Goal: Information Seeking & Learning: Learn about a topic

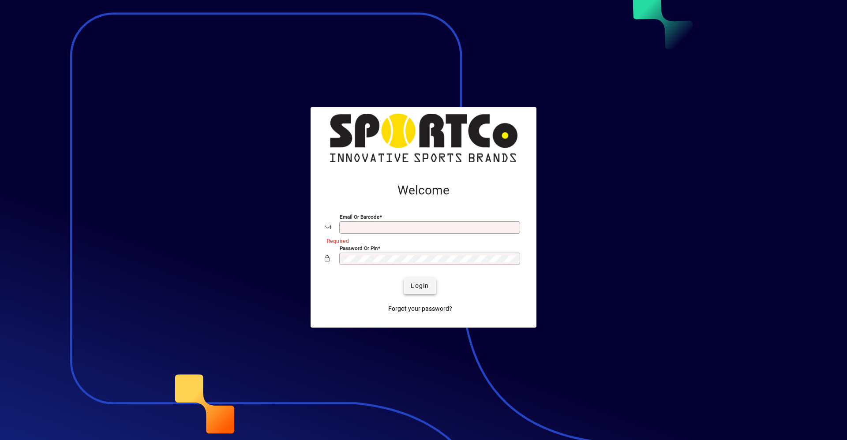
type input "**********"
click at [428, 286] on span "Login" at bounding box center [420, 285] width 18 height 9
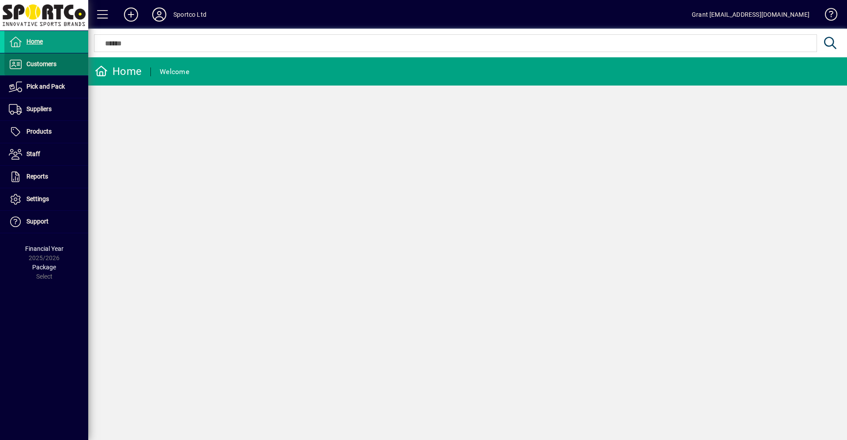
click at [42, 62] on span "Customers" at bounding box center [41, 63] width 30 height 7
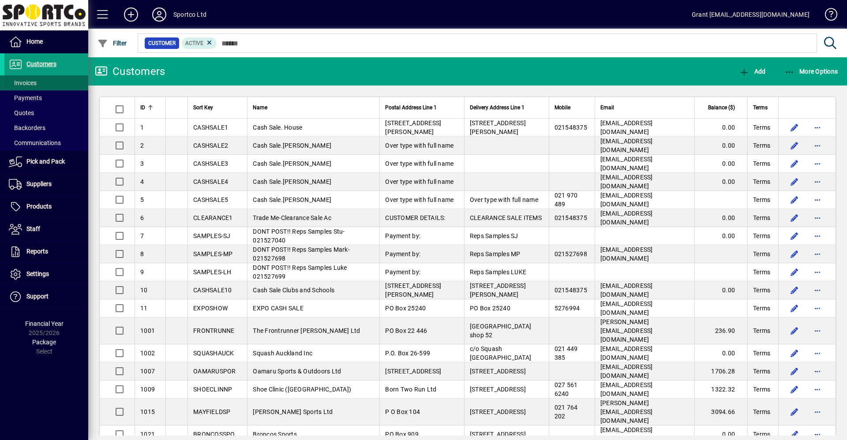
click at [29, 82] on span "Invoices" at bounding box center [23, 82] width 28 height 7
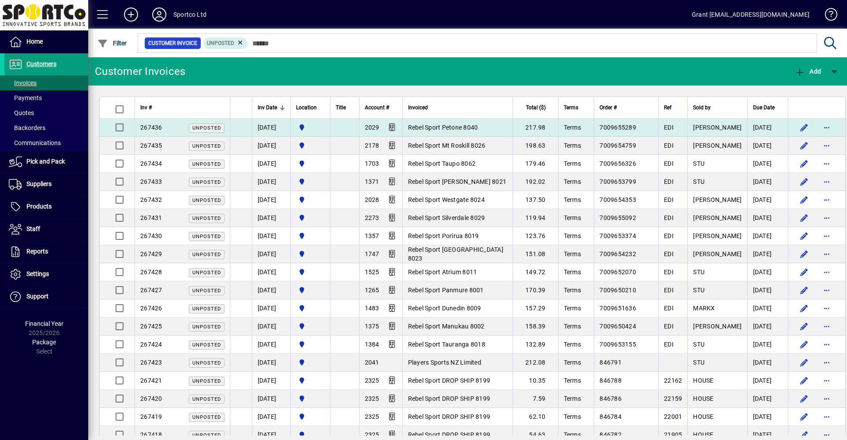
click at [551, 125] on td "217.98" at bounding box center [534, 128] width 45 height 18
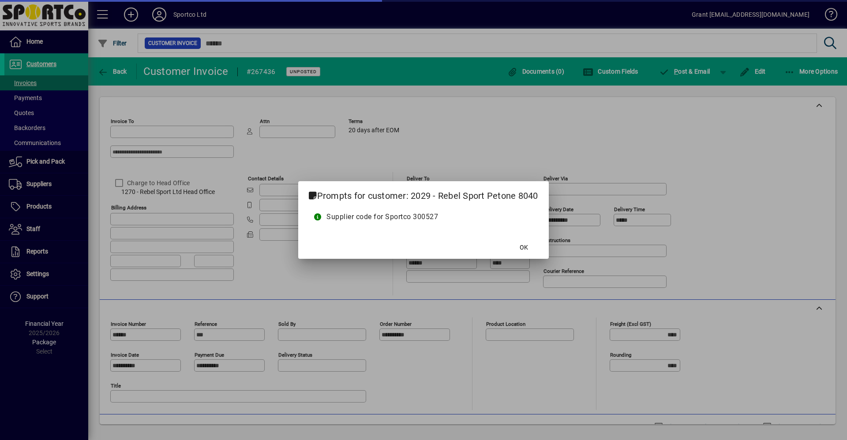
type input "**********"
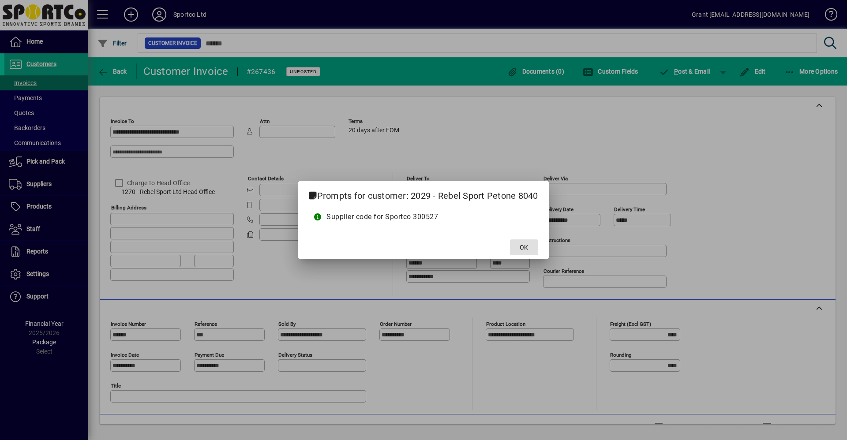
click at [530, 247] on span at bounding box center [524, 247] width 28 height 21
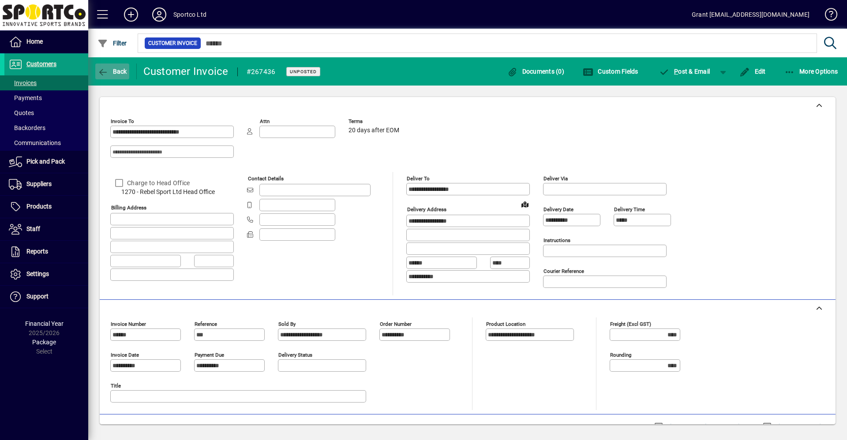
click at [109, 71] on span "Back" at bounding box center [112, 71] width 30 height 7
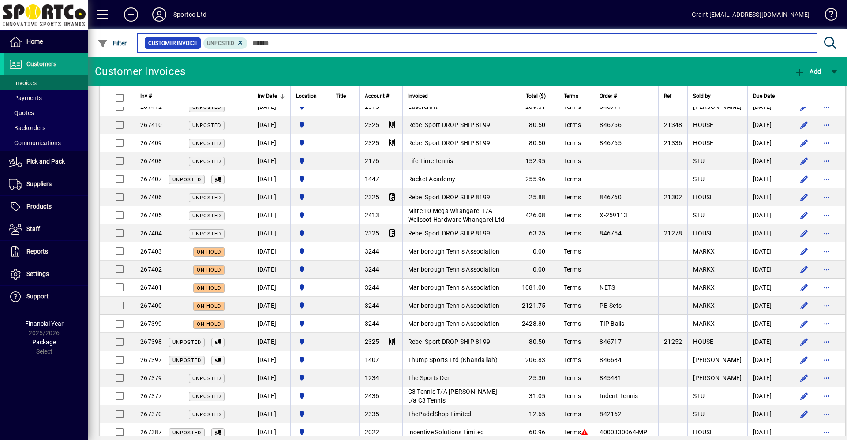
scroll to position [220, 0]
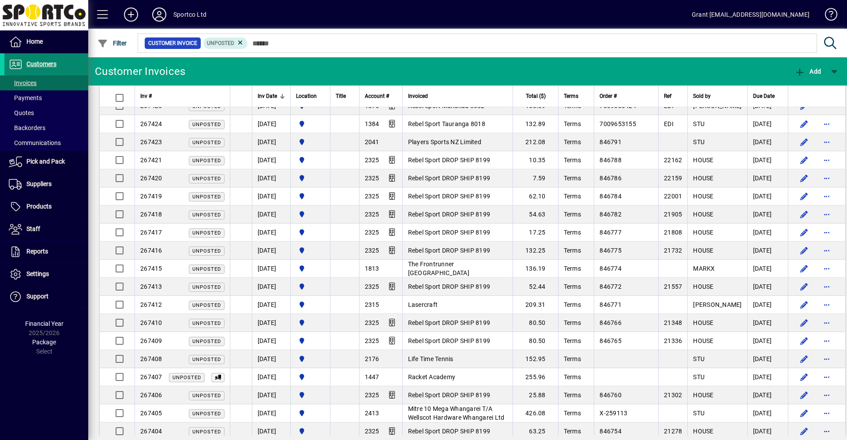
click at [52, 61] on span "Customers" at bounding box center [41, 63] width 30 height 7
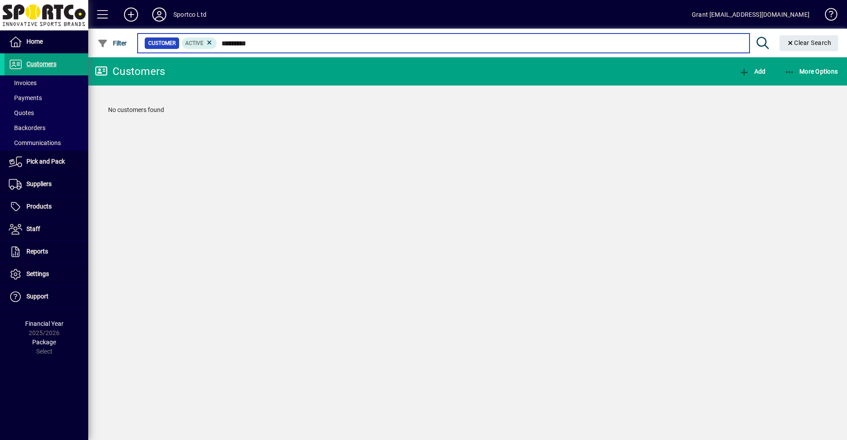
type input "*********"
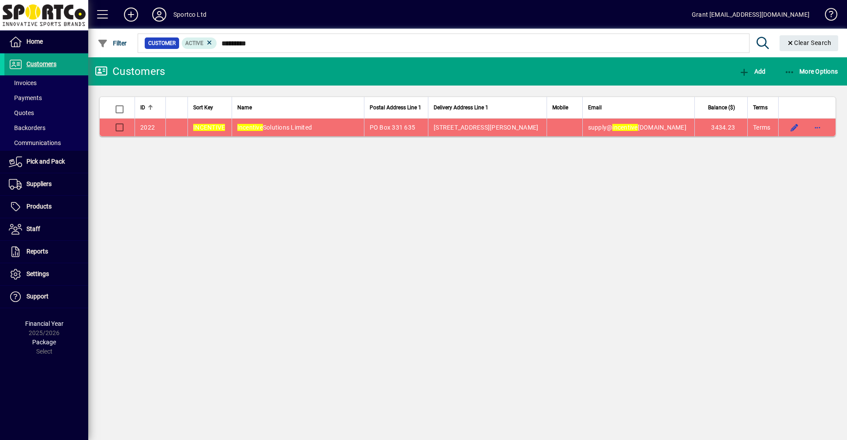
click at [294, 128] on span "Incentive Solutions Limited" at bounding box center [274, 127] width 75 height 7
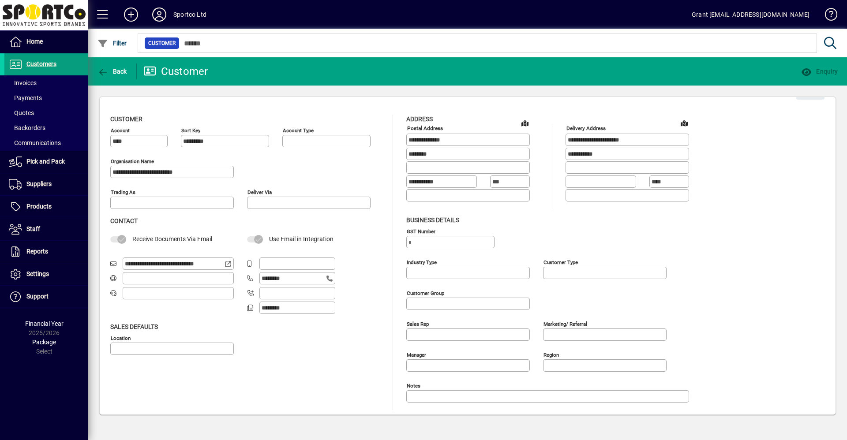
type input "**********"
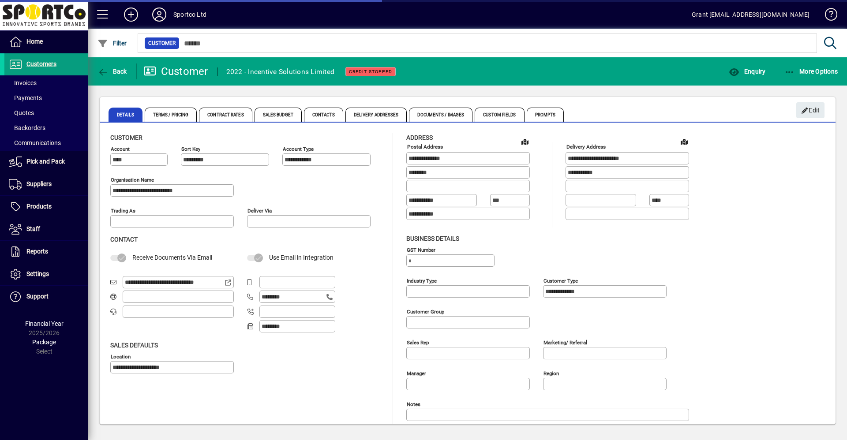
type input "**********"
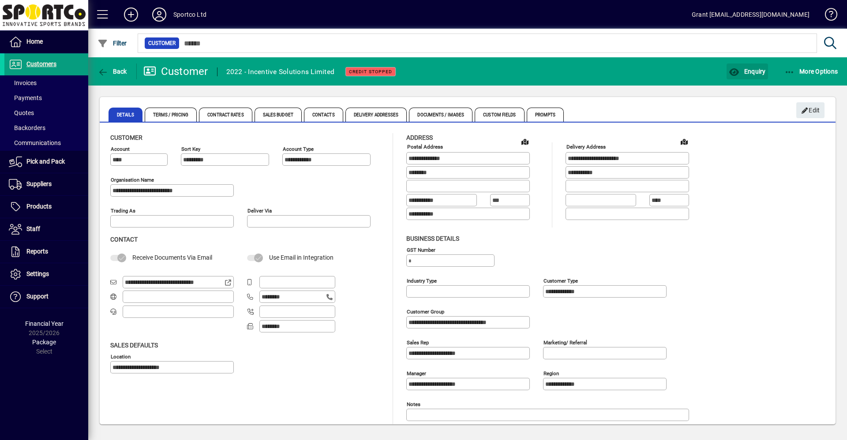
drag, startPoint x: 751, startPoint y: 74, endPoint x: 642, endPoint y: 50, distance: 111.8
click at [750, 73] on span "Enquiry" at bounding box center [746, 71] width 37 height 7
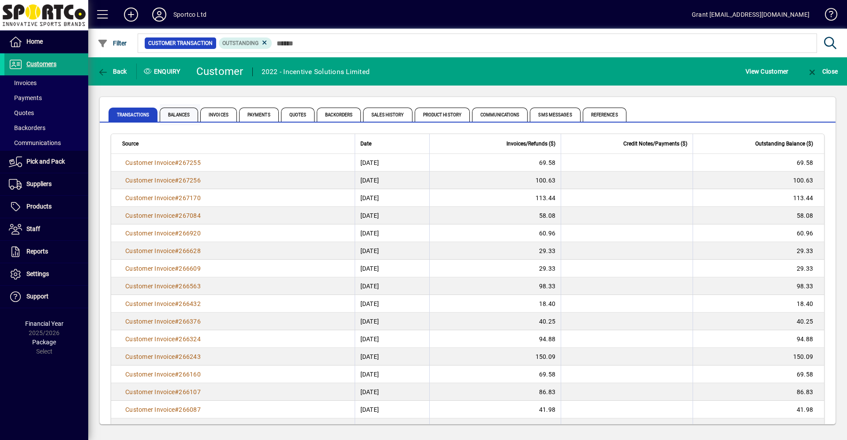
click at [184, 112] on span "Balances" at bounding box center [179, 115] width 38 height 14
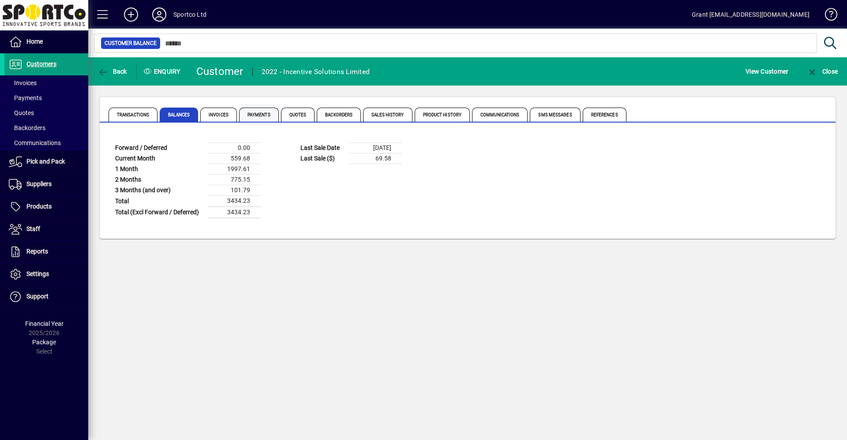
click at [267, 116] on span "Payments" at bounding box center [259, 115] width 40 height 14
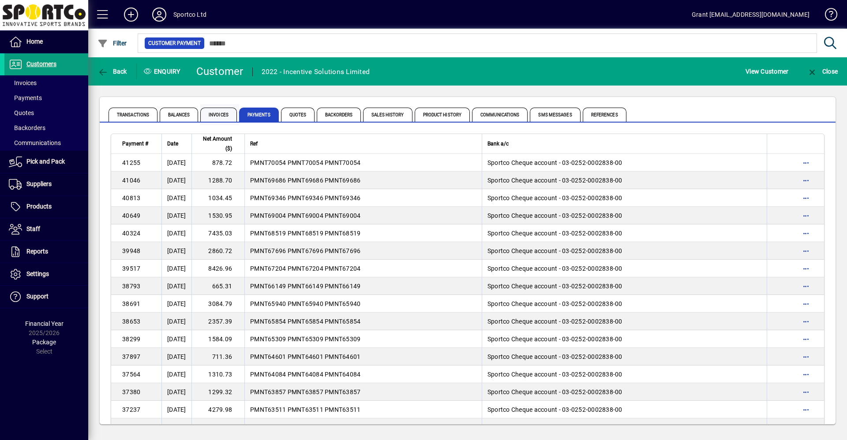
click at [220, 113] on span "Invoices" at bounding box center [218, 115] width 37 height 14
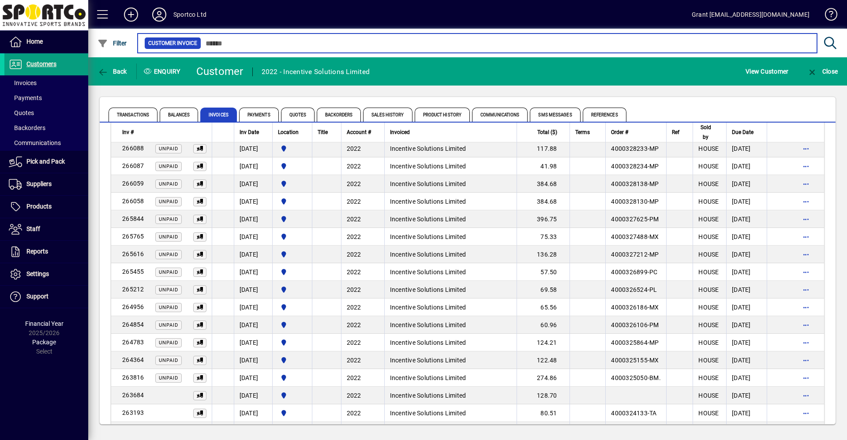
scroll to position [282, 0]
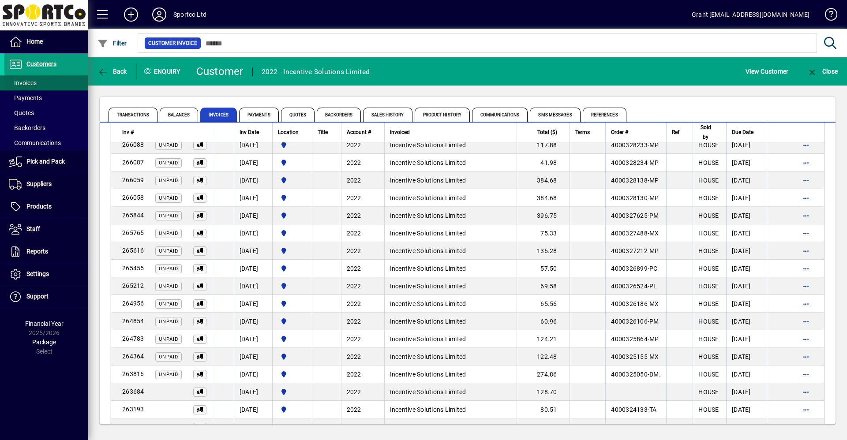
click at [27, 82] on span "Invoices" at bounding box center [23, 82] width 28 height 7
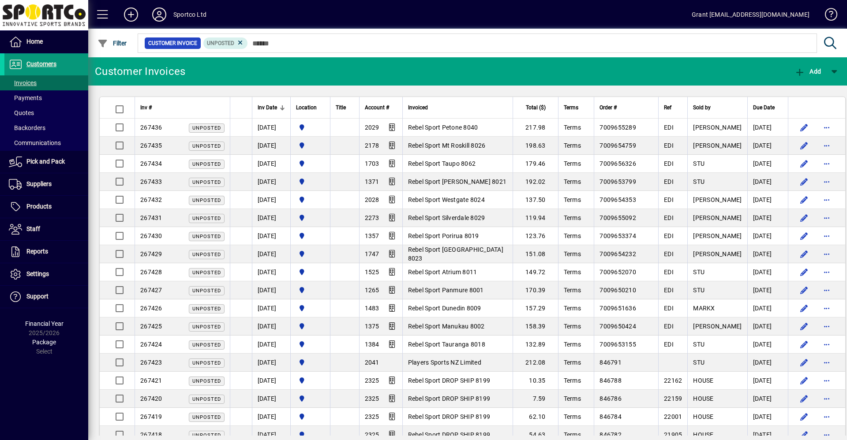
click at [40, 62] on span "Customers" at bounding box center [41, 63] width 30 height 7
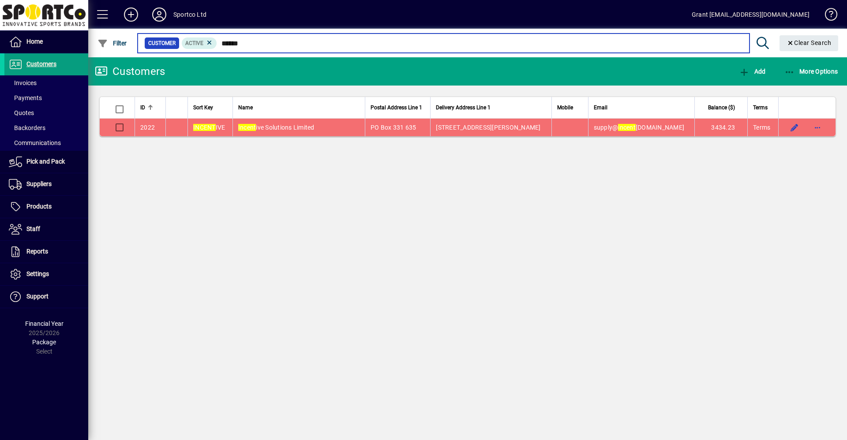
type input "******"
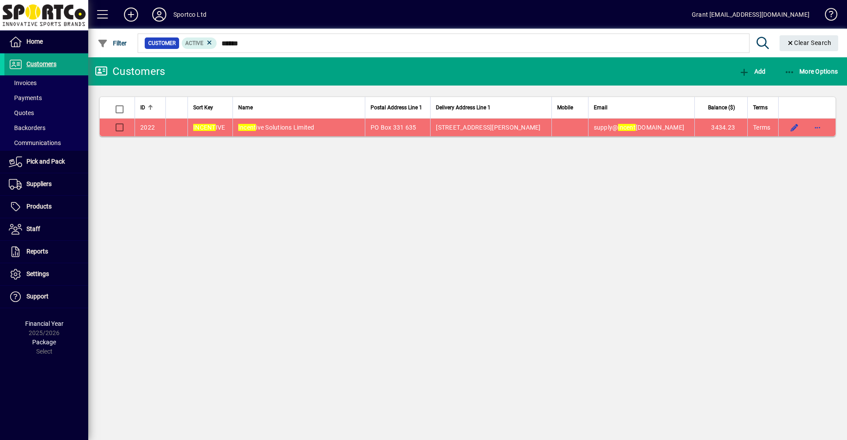
click at [311, 127] on span "Incent ive Solutions Limited" at bounding box center [276, 127] width 76 height 7
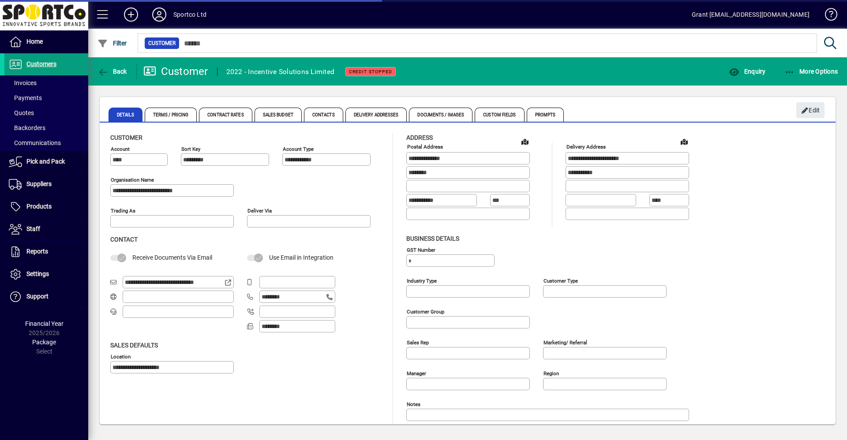
type input "**********"
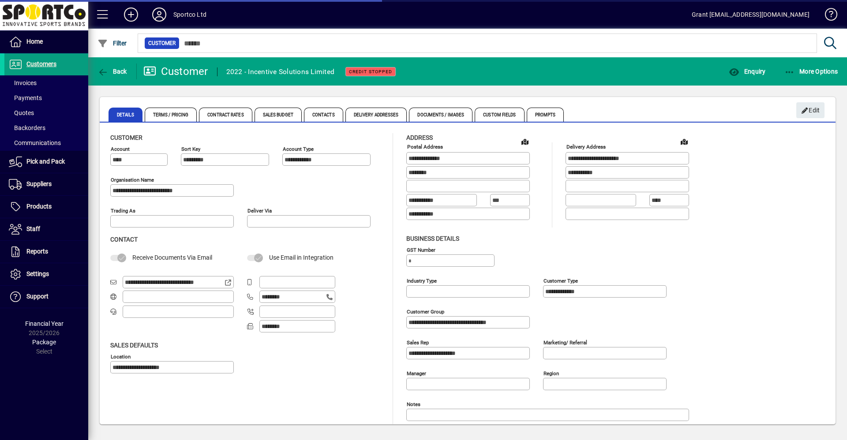
type input "**********"
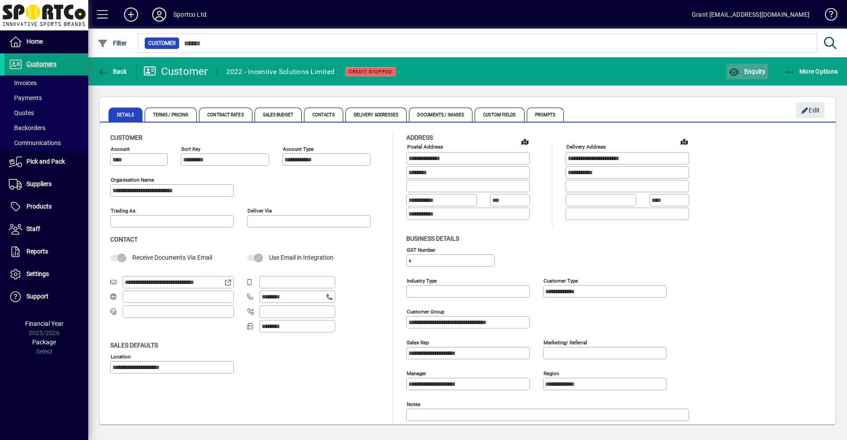
click at [752, 72] on span "Enquiry" at bounding box center [746, 71] width 37 height 7
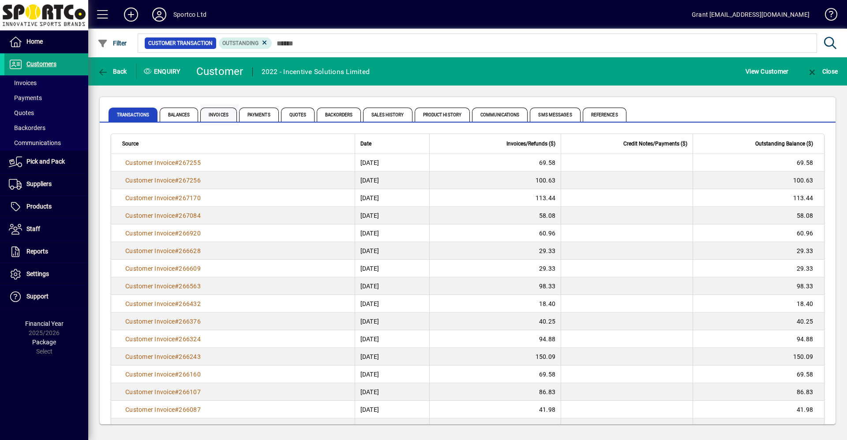
click at [218, 116] on span "Invoices" at bounding box center [218, 115] width 37 height 14
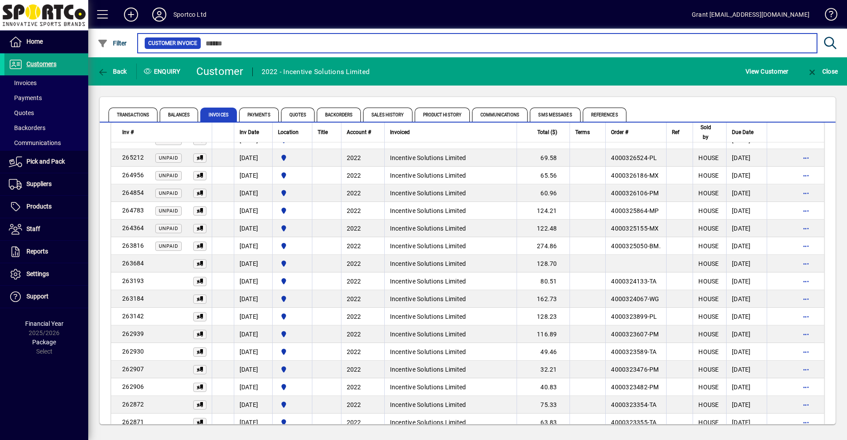
scroll to position [397, 0]
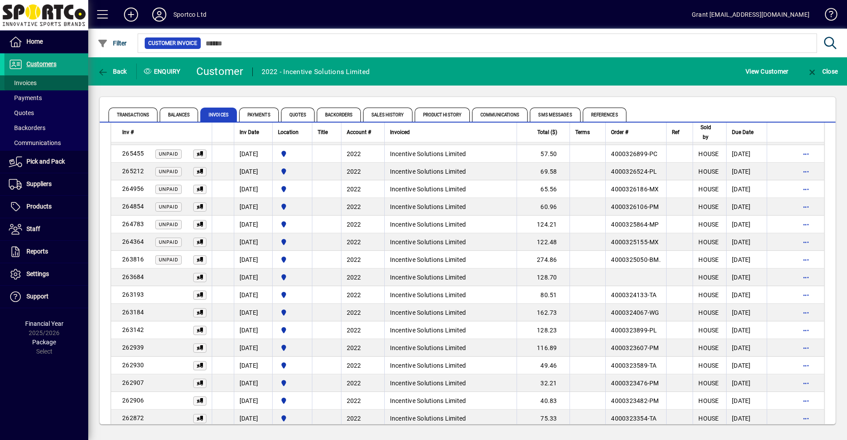
click at [24, 80] on span "Invoices" at bounding box center [23, 82] width 28 height 7
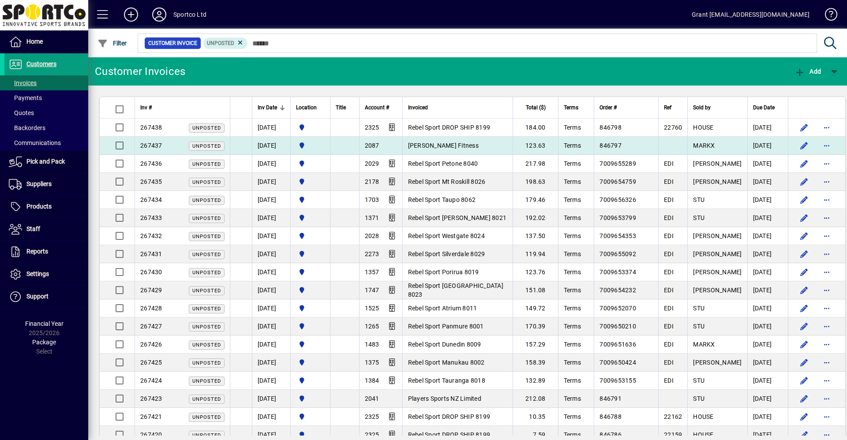
click at [460, 144] on span "[PERSON_NAME] Fitness" at bounding box center [443, 145] width 71 height 7
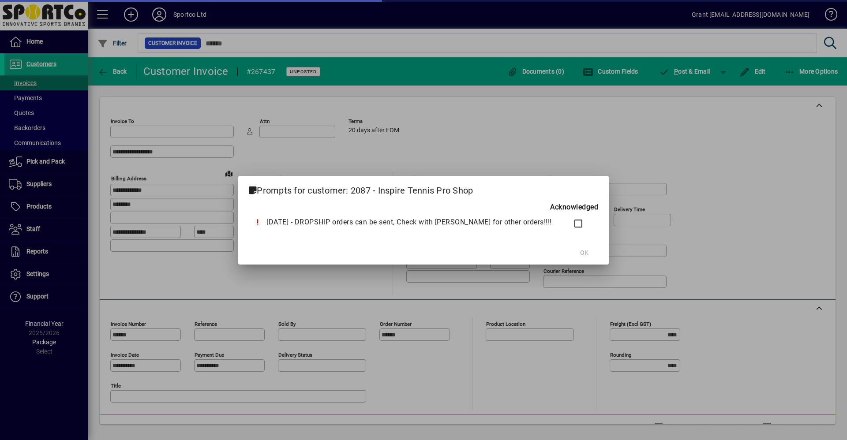
type input "**********"
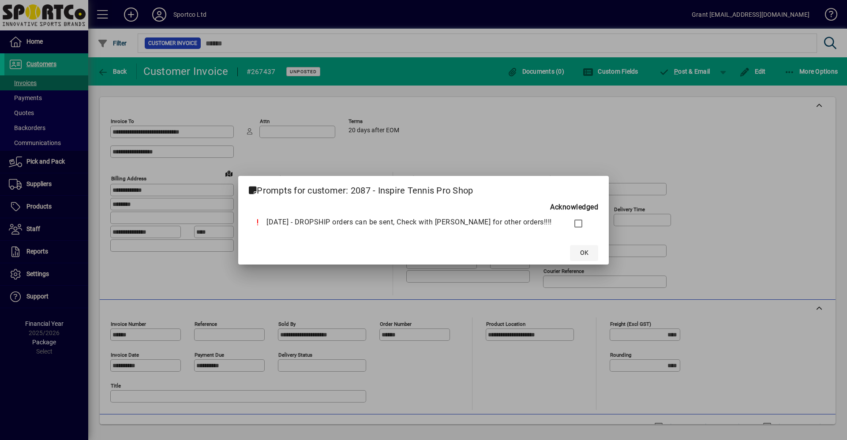
click at [580, 251] on span "OK" at bounding box center [584, 252] width 8 height 9
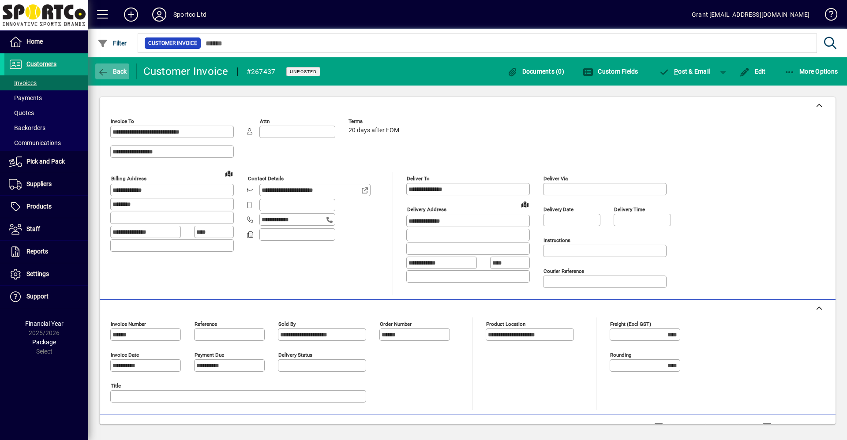
click at [104, 70] on icon "button" at bounding box center [102, 72] width 11 height 9
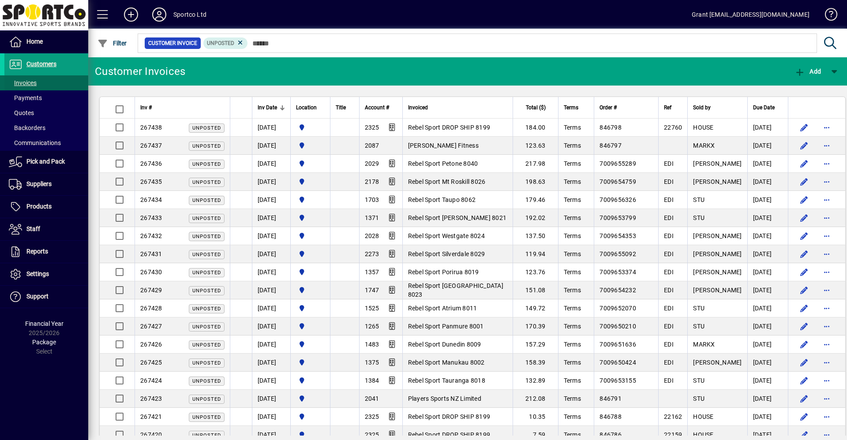
click at [31, 85] on span "Invoices" at bounding box center [23, 82] width 28 height 7
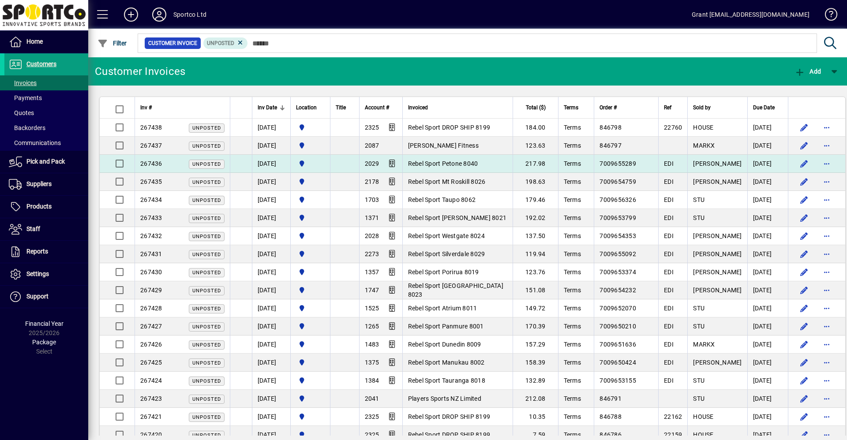
click at [474, 163] on span "Rebel Sport Petone 8040" at bounding box center [443, 163] width 70 height 7
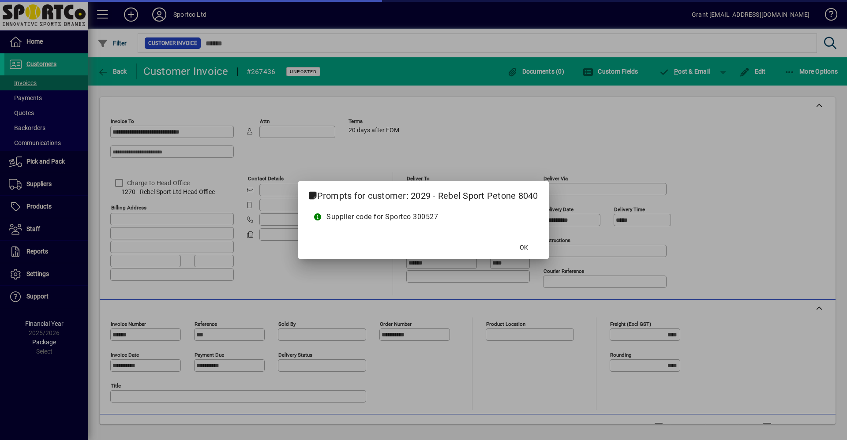
type input "**********"
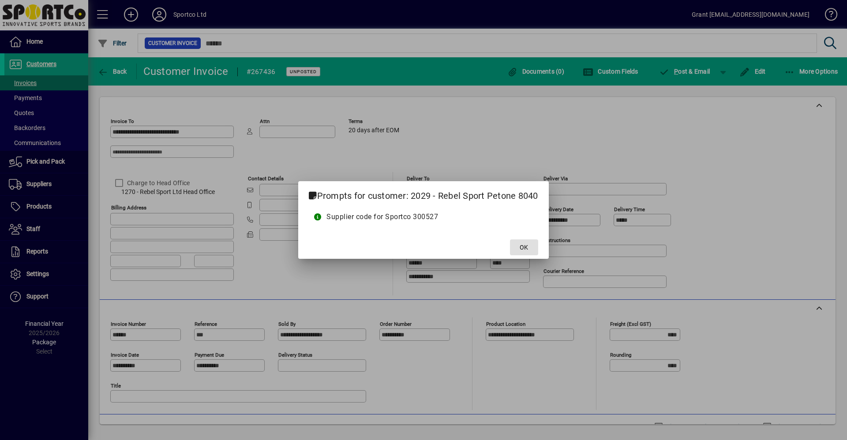
click at [525, 244] on span "OK" at bounding box center [523, 247] width 8 height 9
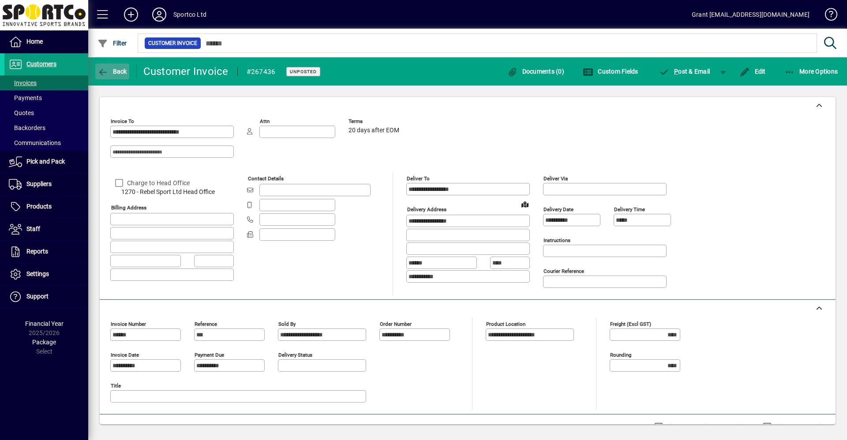
click at [103, 61] on span "button" at bounding box center [112, 71] width 34 height 21
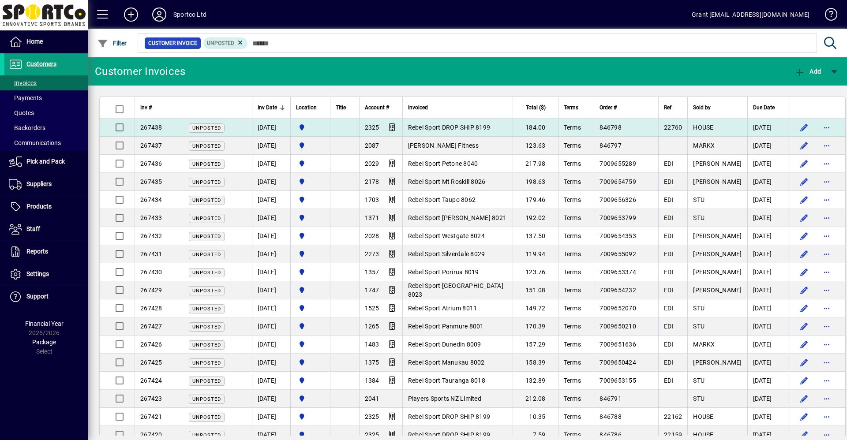
click at [453, 124] on span "Rebel Sport DROP SHIP 8199" at bounding box center [449, 127] width 82 height 7
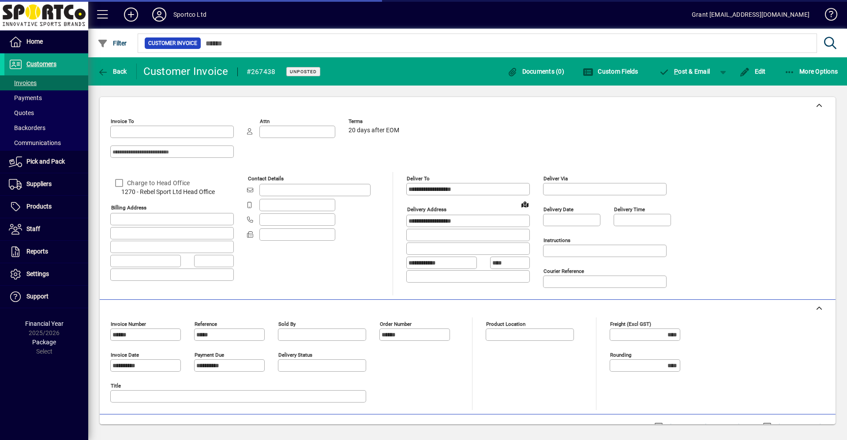
type input "**********"
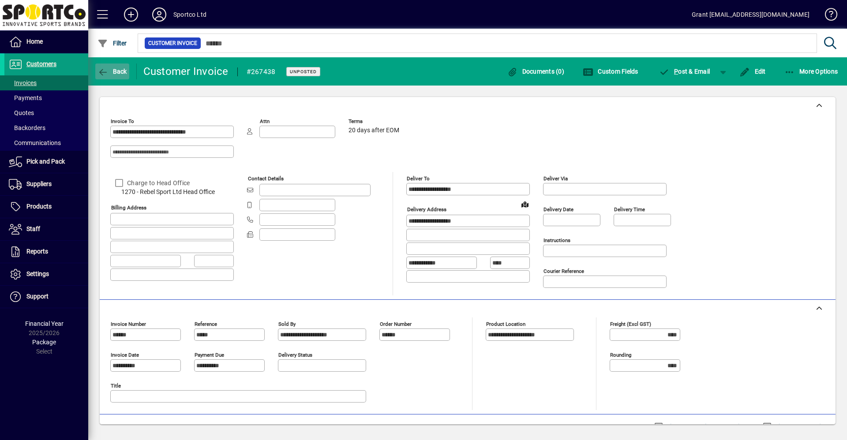
click at [106, 66] on span "button" at bounding box center [112, 71] width 34 height 21
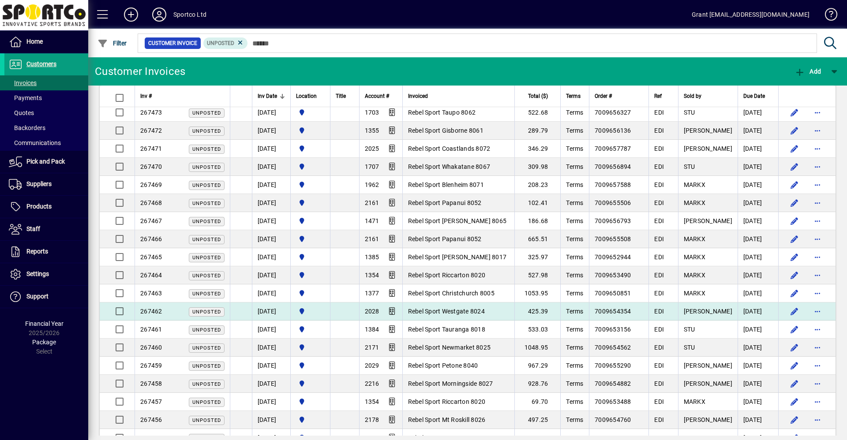
scroll to position [176, 0]
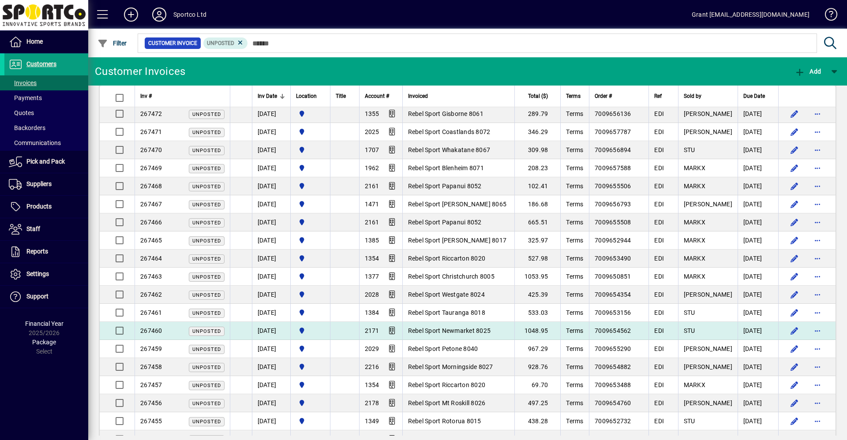
click at [476, 328] on span "Rebel Sport Newmarket 8025" at bounding box center [449, 330] width 83 height 7
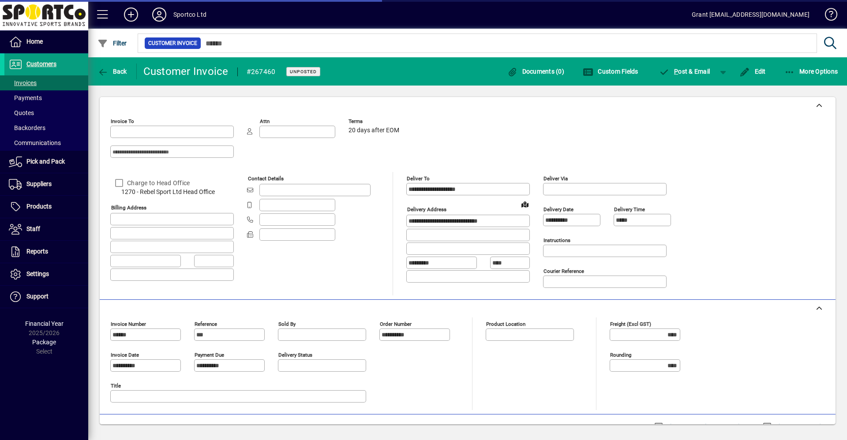
type input "**********"
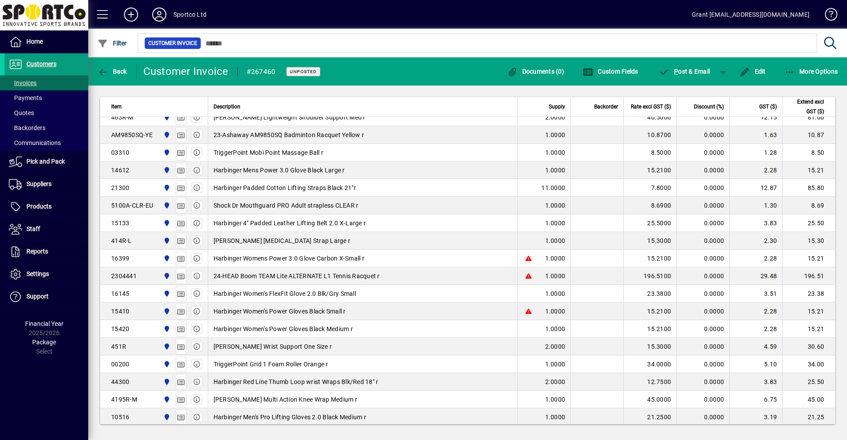
scroll to position [438, 0]
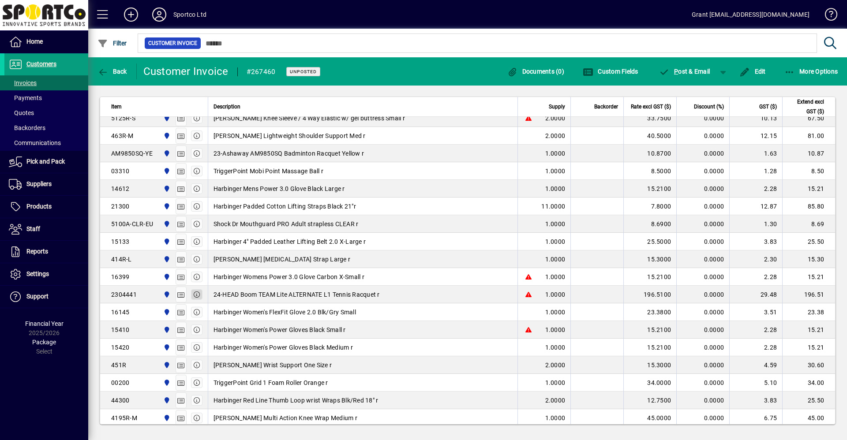
click at [195, 294] on icon "button" at bounding box center [197, 294] width 8 height 6
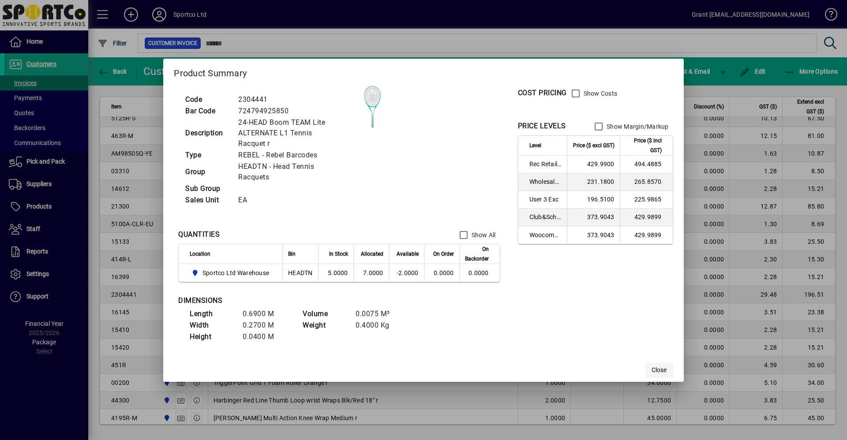
click at [661, 370] on span "Close" at bounding box center [658, 370] width 15 height 9
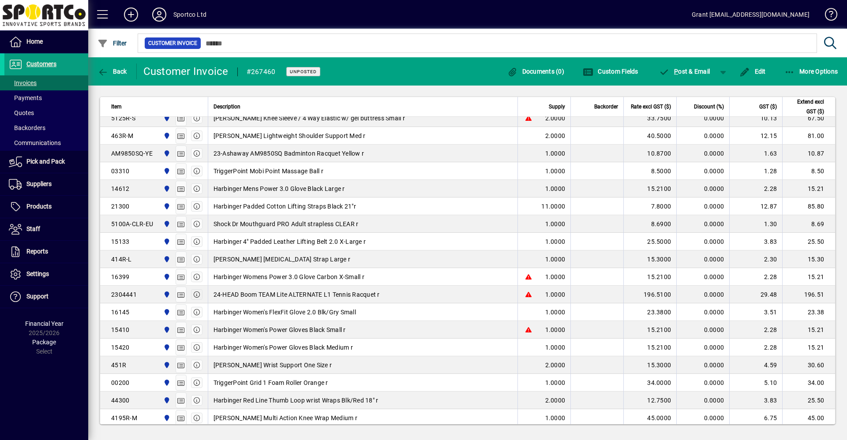
click at [193, 293] on icon "button" at bounding box center [197, 294] width 8 height 6
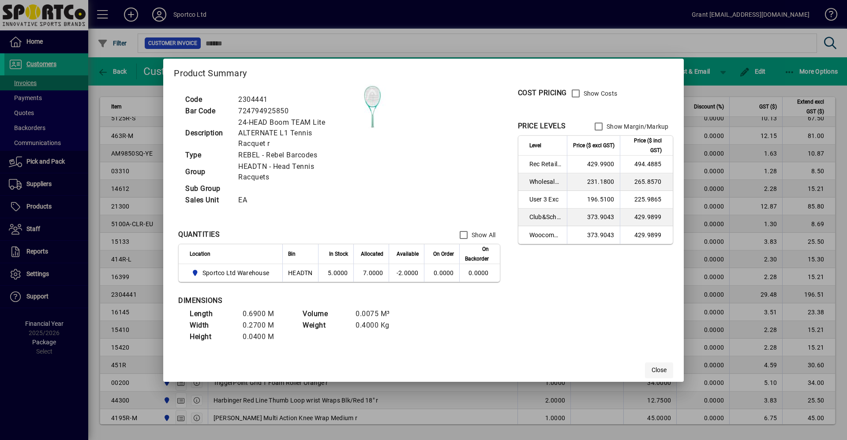
click at [663, 370] on span "Close" at bounding box center [658, 370] width 15 height 9
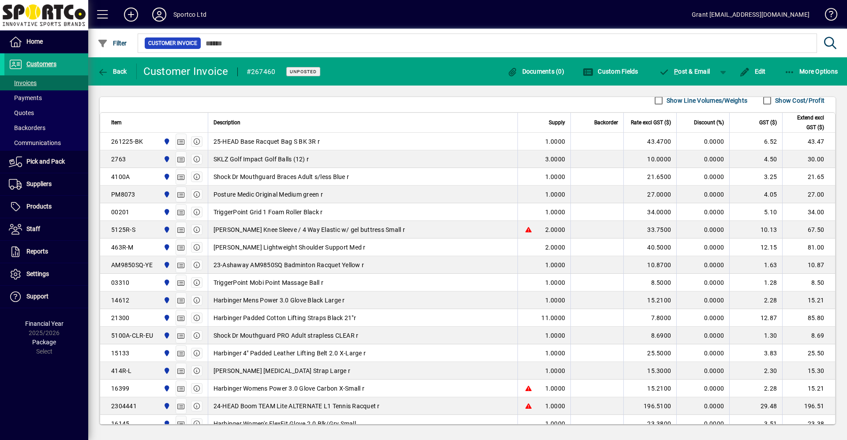
scroll to position [173, 0]
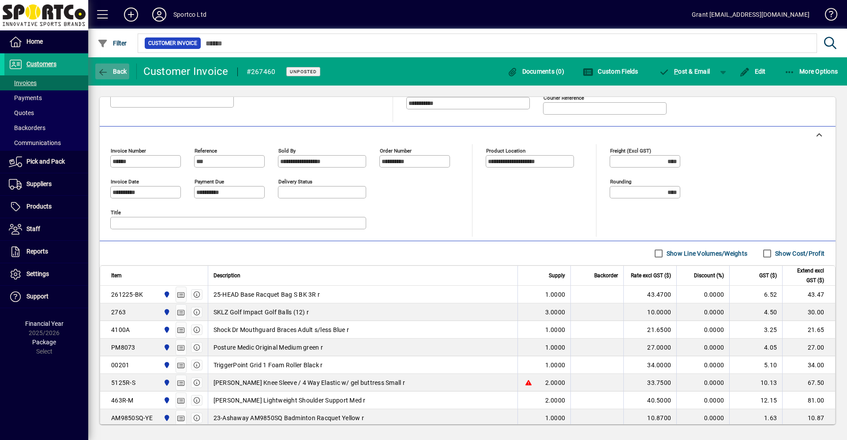
click at [103, 71] on icon "button" at bounding box center [102, 72] width 11 height 9
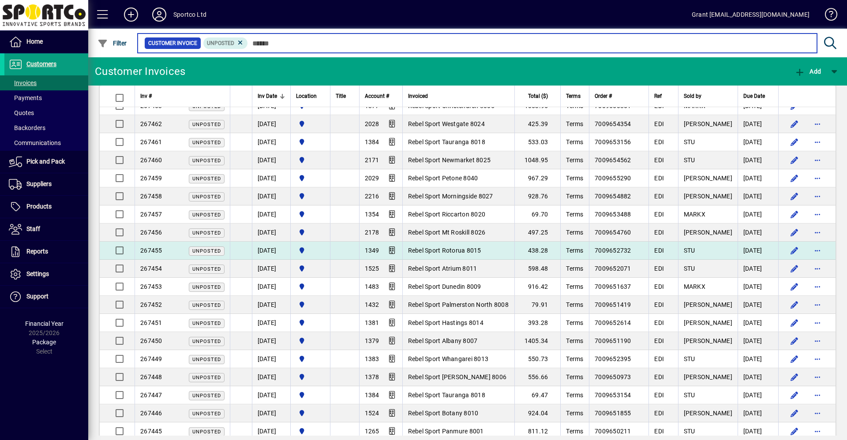
scroll to position [397, 0]
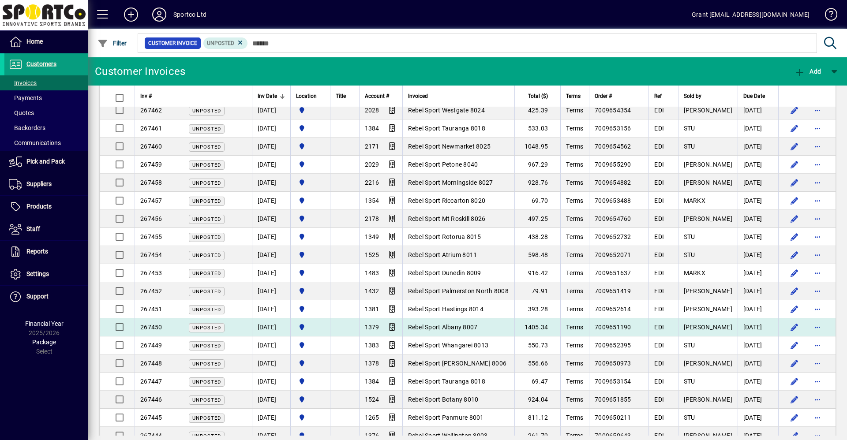
click at [463, 324] on span "Rebel Sport Albany 8007" at bounding box center [443, 327] width 70 height 7
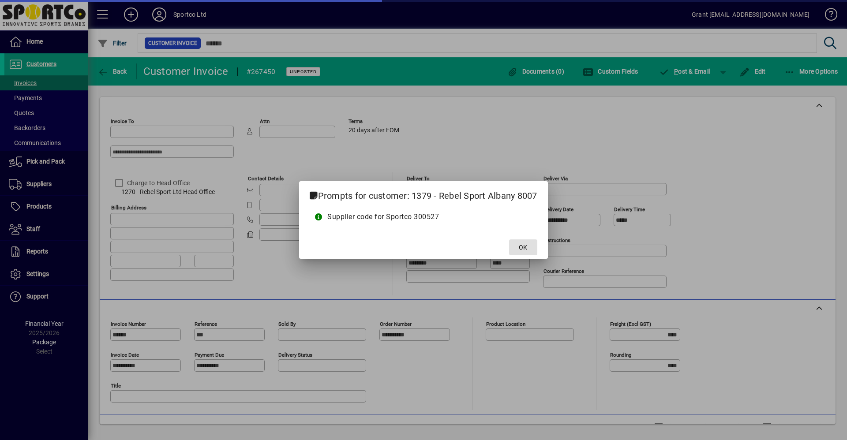
type input "**********"
click at [522, 247] on span "OK" at bounding box center [523, 247] width 8 height 9
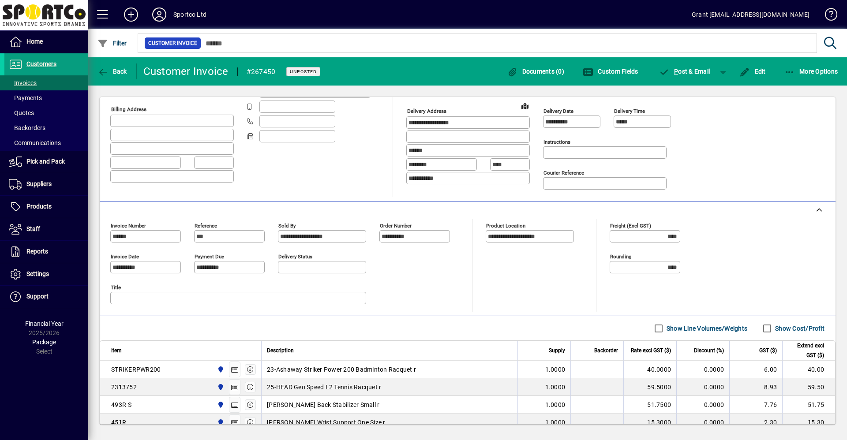
scroll to position [88, 0]
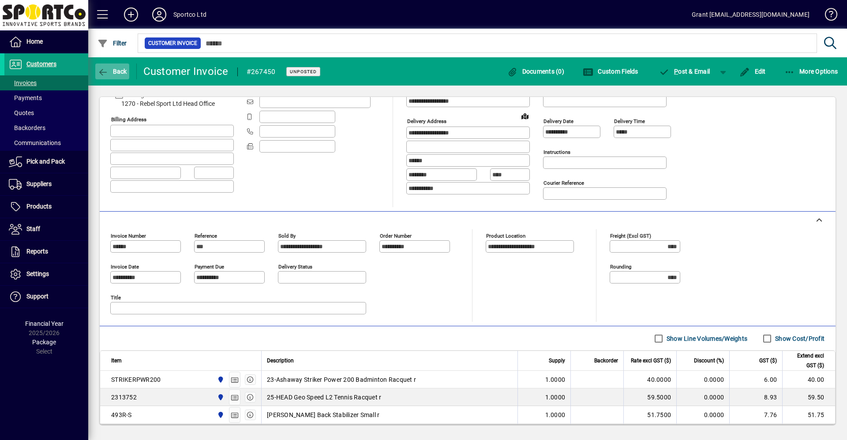
click at [113, 68] on span "Back" at bounding box center [112, 71] width 30 height 7
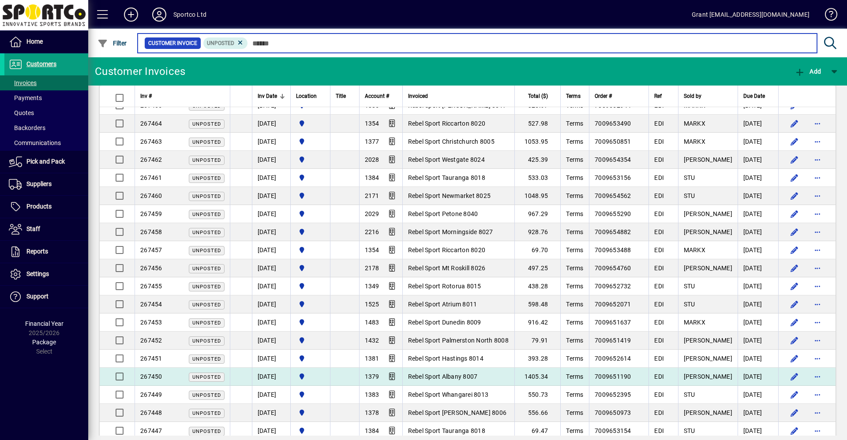
scroll to position [441, 0]
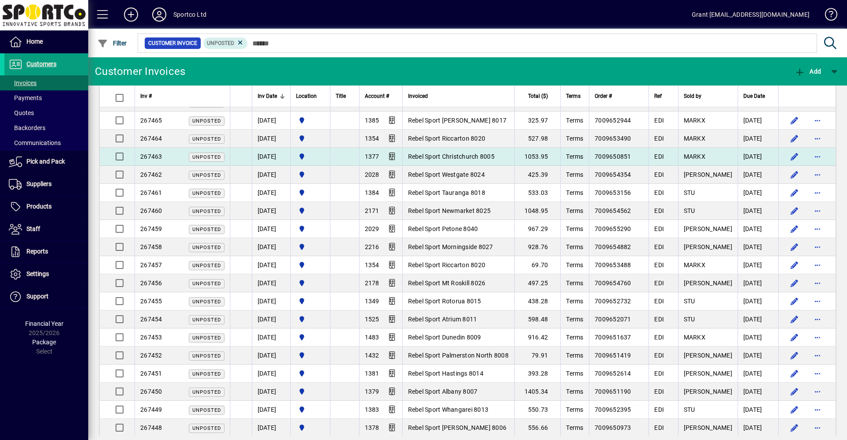
click at [471, 158] on span "Rebel Sport Christchurch 8005" at bounding box center [451, 156] width 86 height 7
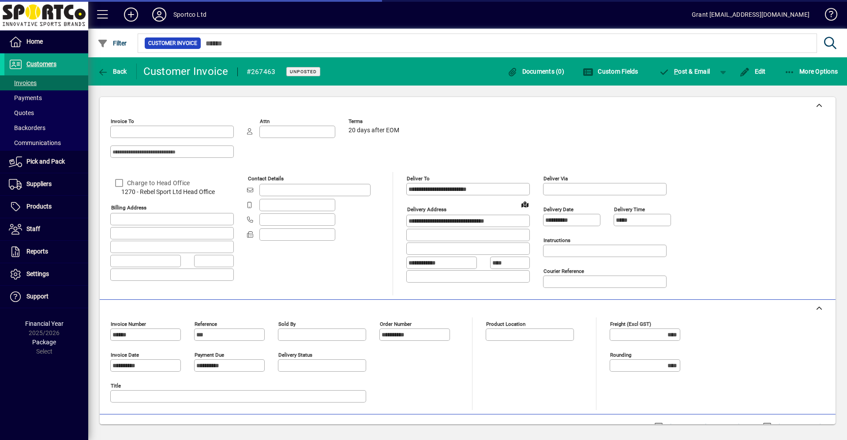
type input "**********"
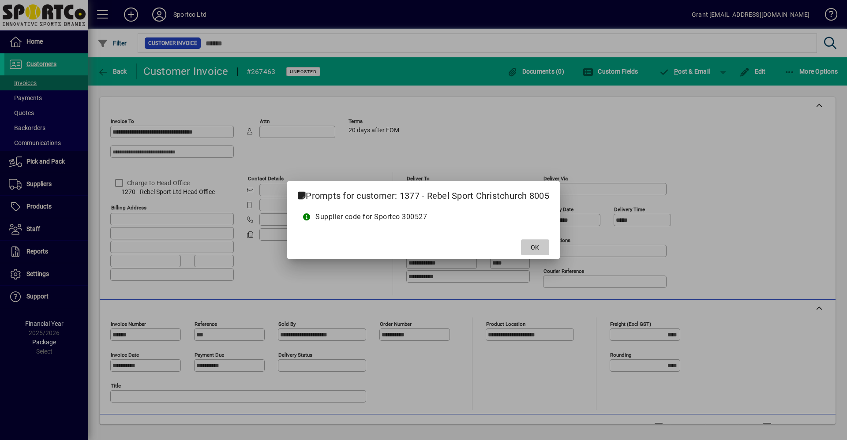
click at [534, 245] on span "OK" at bounding box center [534, 247] width 8 height 9
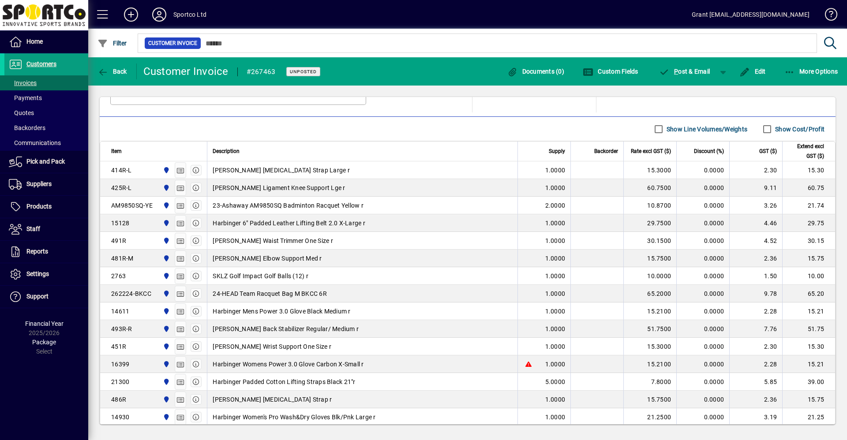
scroll to position [297, 0]
click at [101, 70] on icon "button" at bounding box center [102, 72] width 11 height 9
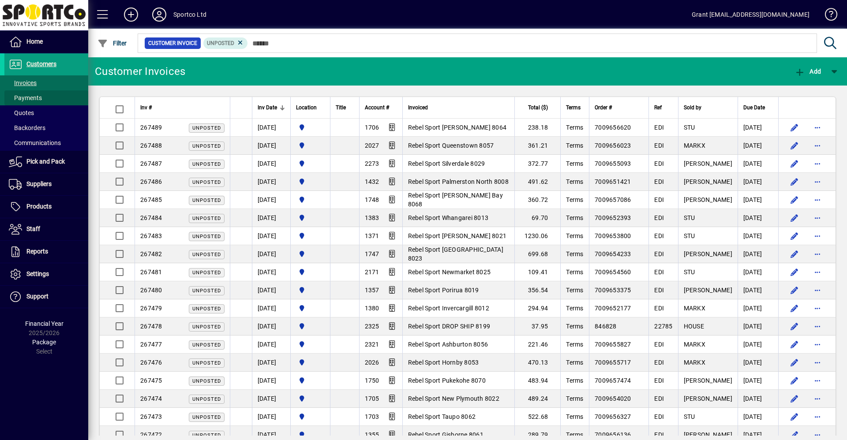
click at [27, 97] on span "Payments" at bounding box center [25, 97] width 33 height 7
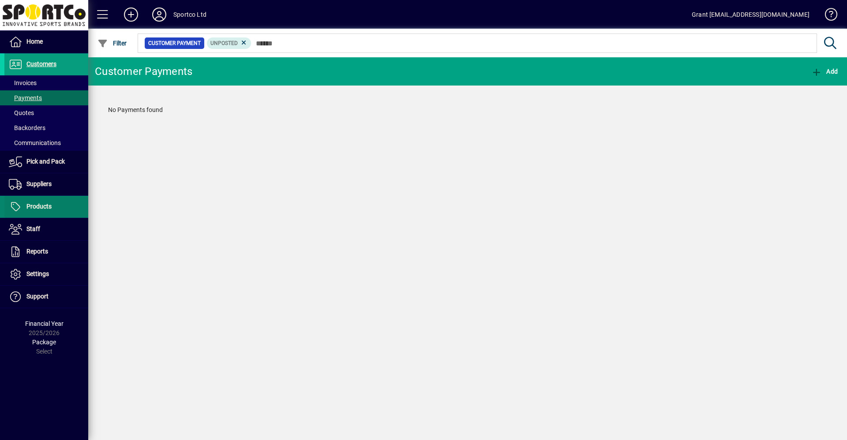
click at [41, 204] on span "Products" at bounding box center [38, 206] width 25 height 7
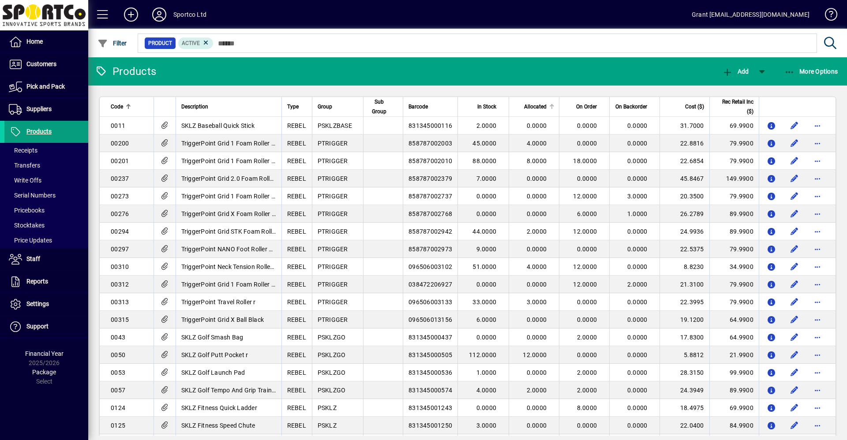
click at [551, 104] on div at bounding box center [551, 104] width 1 height 1
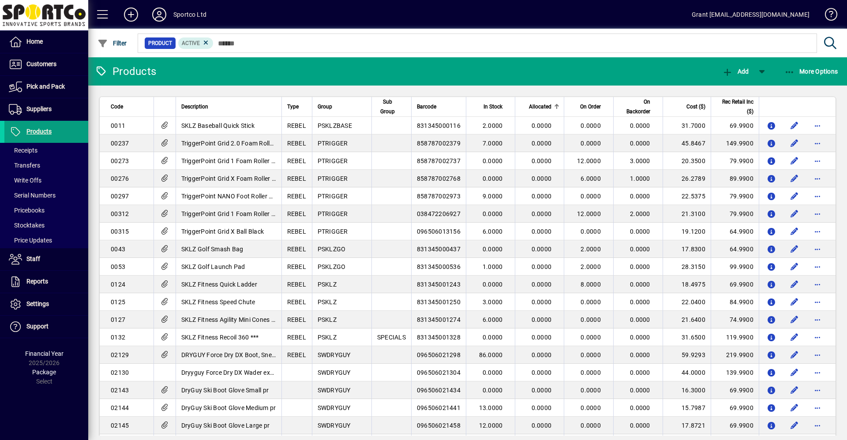
click at [548, 104] on div "Allocated" at bounding box center [539, 107] width 39 height 10
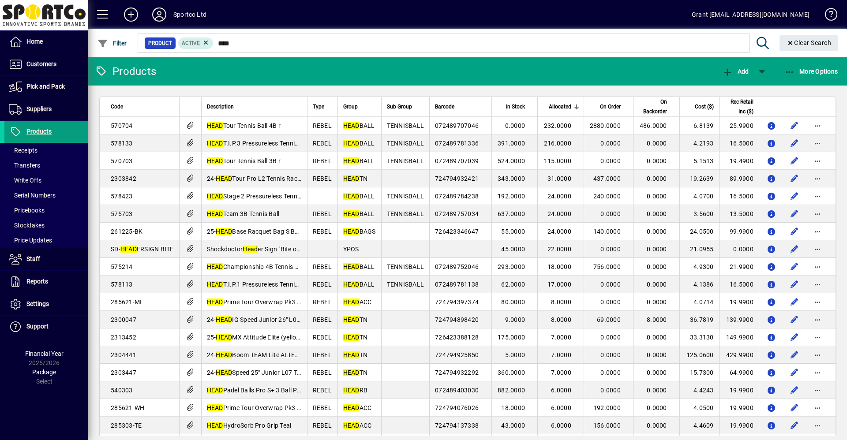
click at [576, 107] on div at bounding box center [576, 107] width 1 height 4
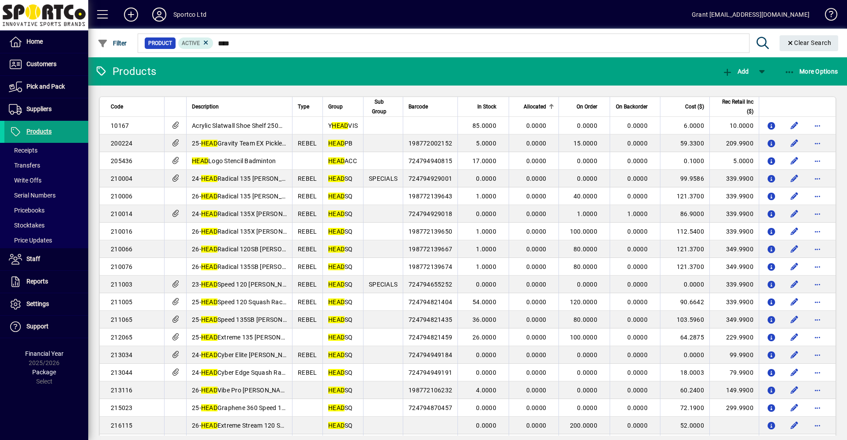
click at [551, 106] on div at bounding box center [551, 107] width 1 height 4
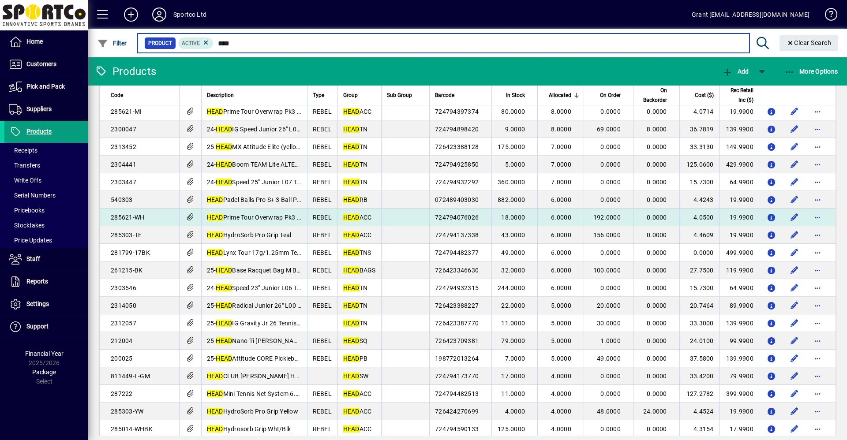
scroll to position [176, 0]
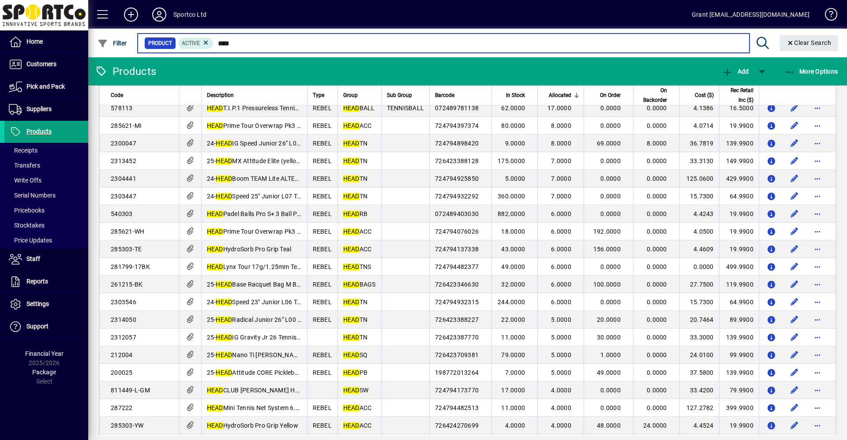
drag, startPoint x: 217, startPoint y: 43, endPoint x: 293, endPoint y: 45, distance: 76.3
click at [291, 45] on input "****" at bounding box center [477, 43] width 528 height 12
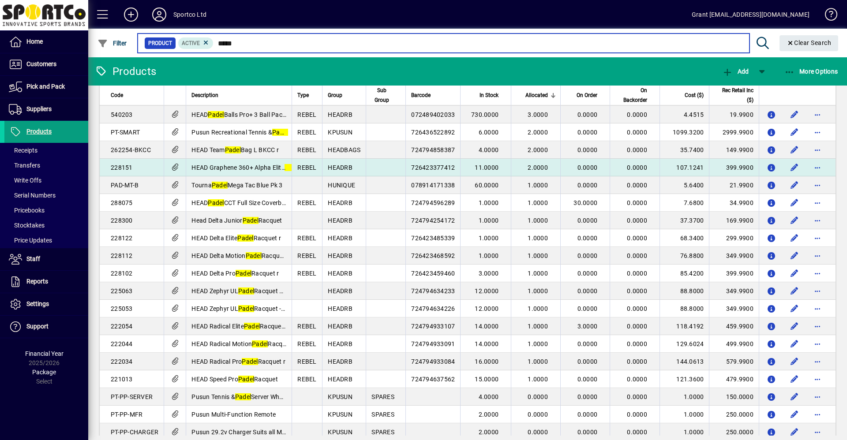
scroll to position [44, 0]
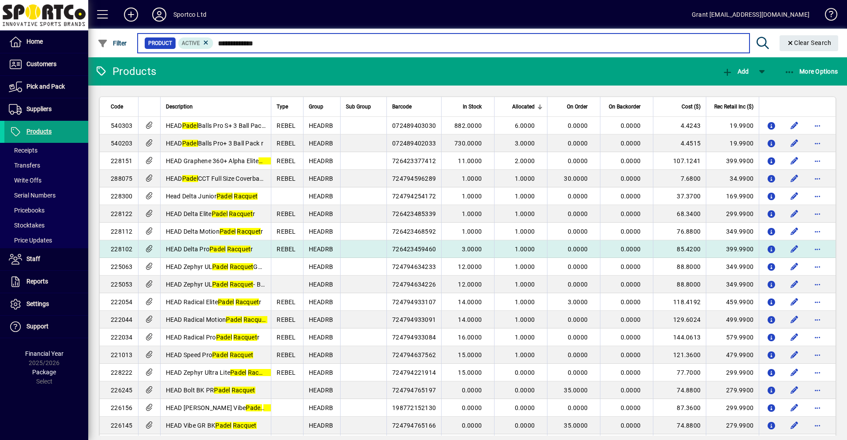
scroll to position [44, 0]
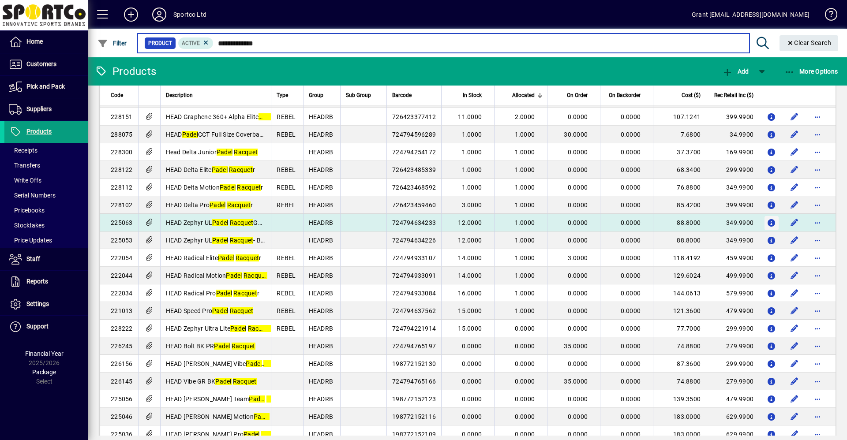
type input "**********"
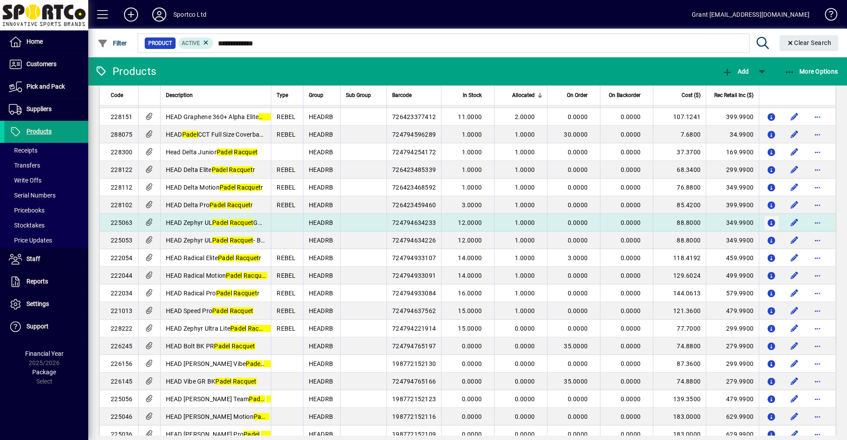
click at [767, 222] on icon "button" at bounding box center [771, 223] width 9 height 7
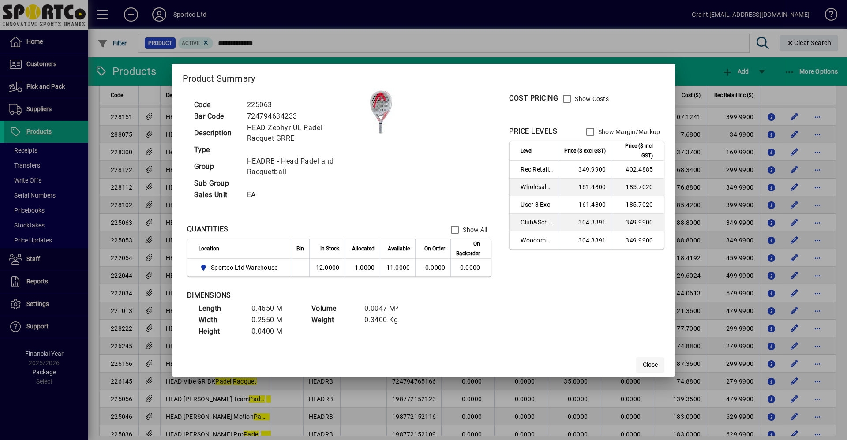
click at [653, 363] on span "Close" at bounding box center [649, 364] width 15 height 9
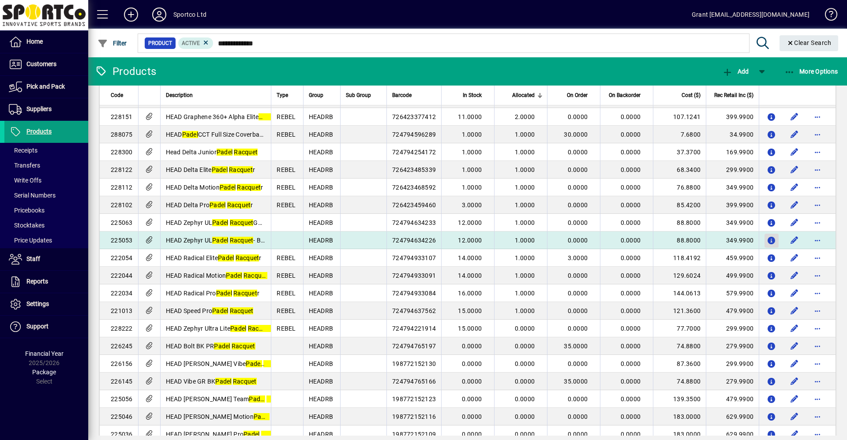
click at [767, 240] on icon "button" at bounding box center [771, 240] width 9 height 7
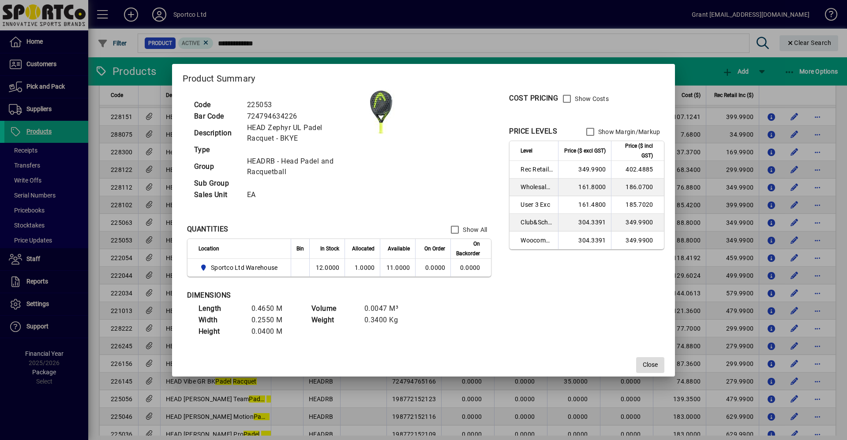
click at [647, 364] on span "Close" at bounding box center [649, 364] width 15 height 9
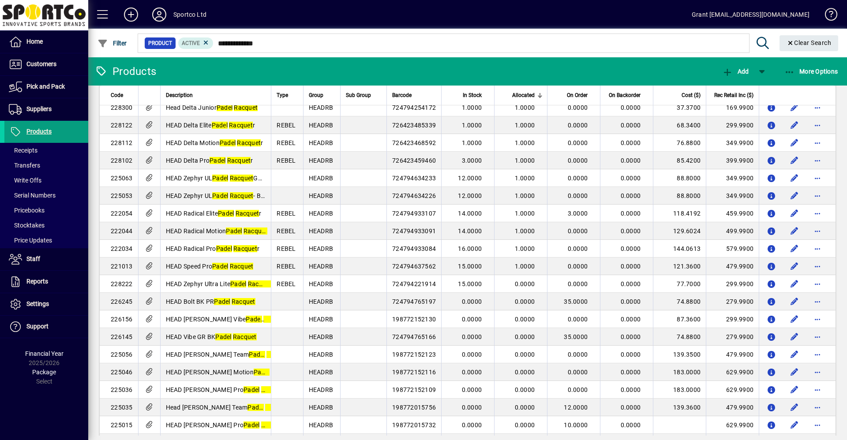
scroll to position [54, 0]
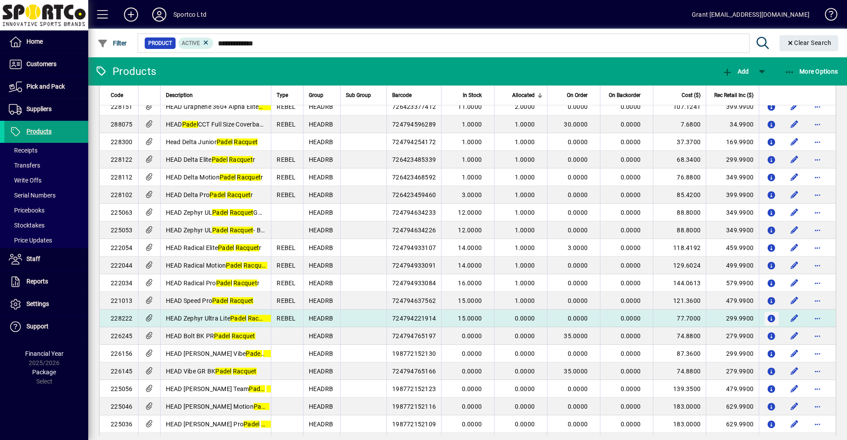
click at [767, 319] on icon "button" at bounding box center [771, 318] width 9 height 7
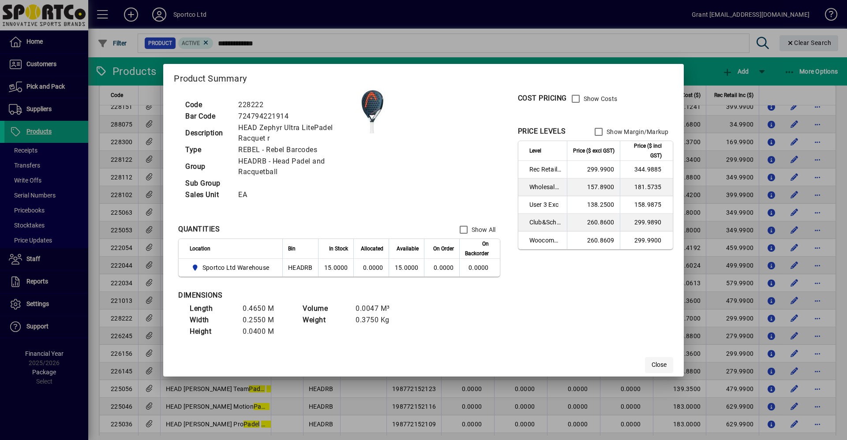
click at [656, 365] on span "Close" at bounding box center [658, 364] width 15 height 9
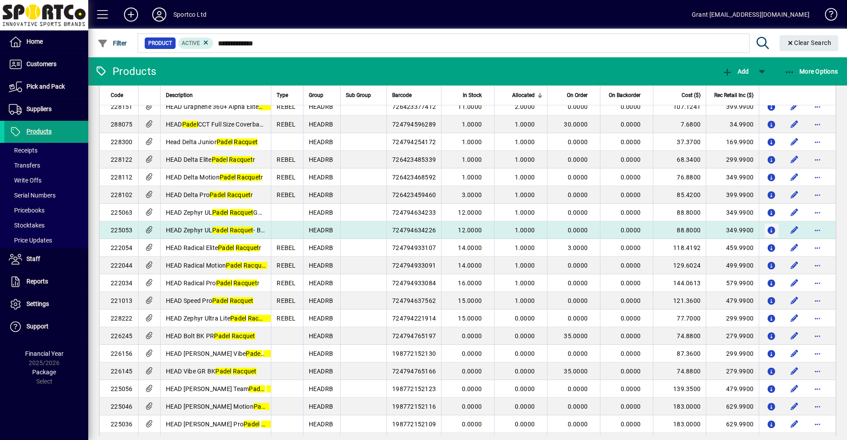
click at [767, 230] on icon "button" at bounding box center [771, 230] width 9 height 7
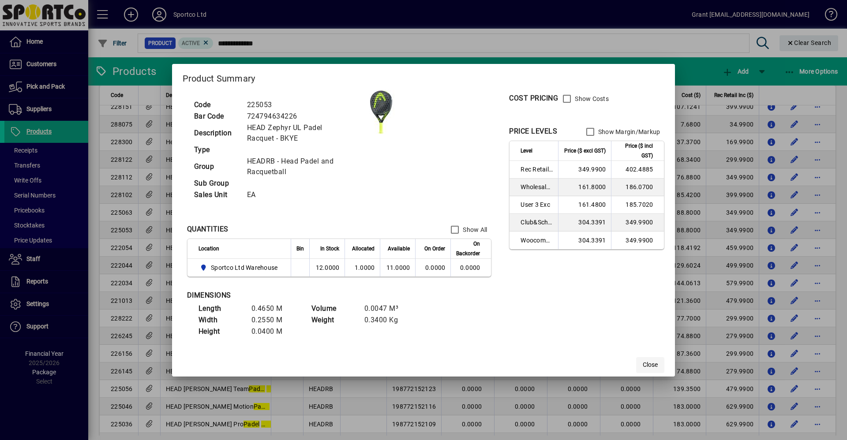
click at [652, 365] on span "Close" at bounding box center [649, 364] width 15 height 9
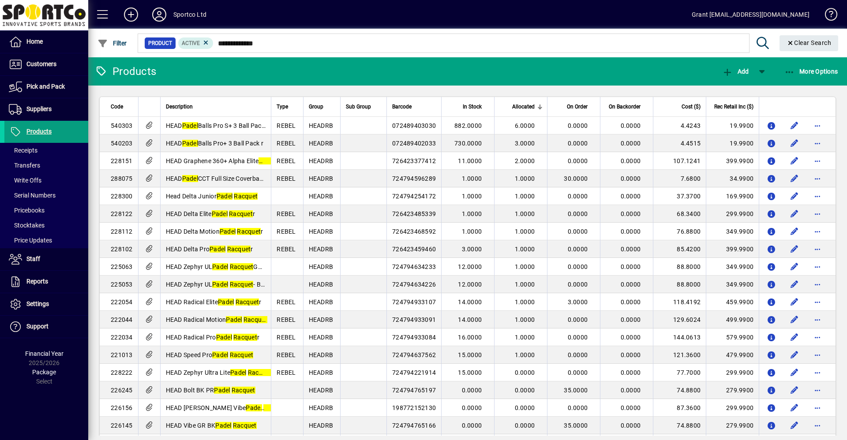
scroll to position [54, 0]
